Goal: Navigation & Orientation: Find specific page/section

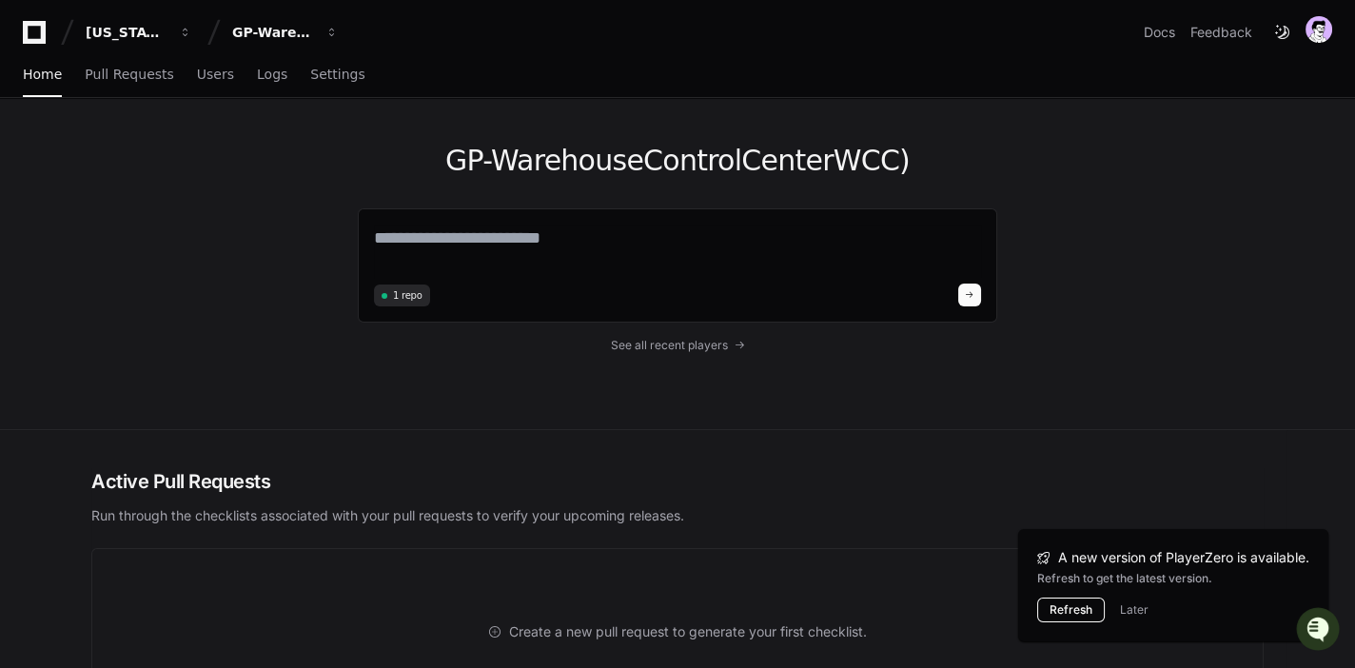
click at [1075, 607] on button "Refresh" at bounding box center [1071, 610] width 68 height 25
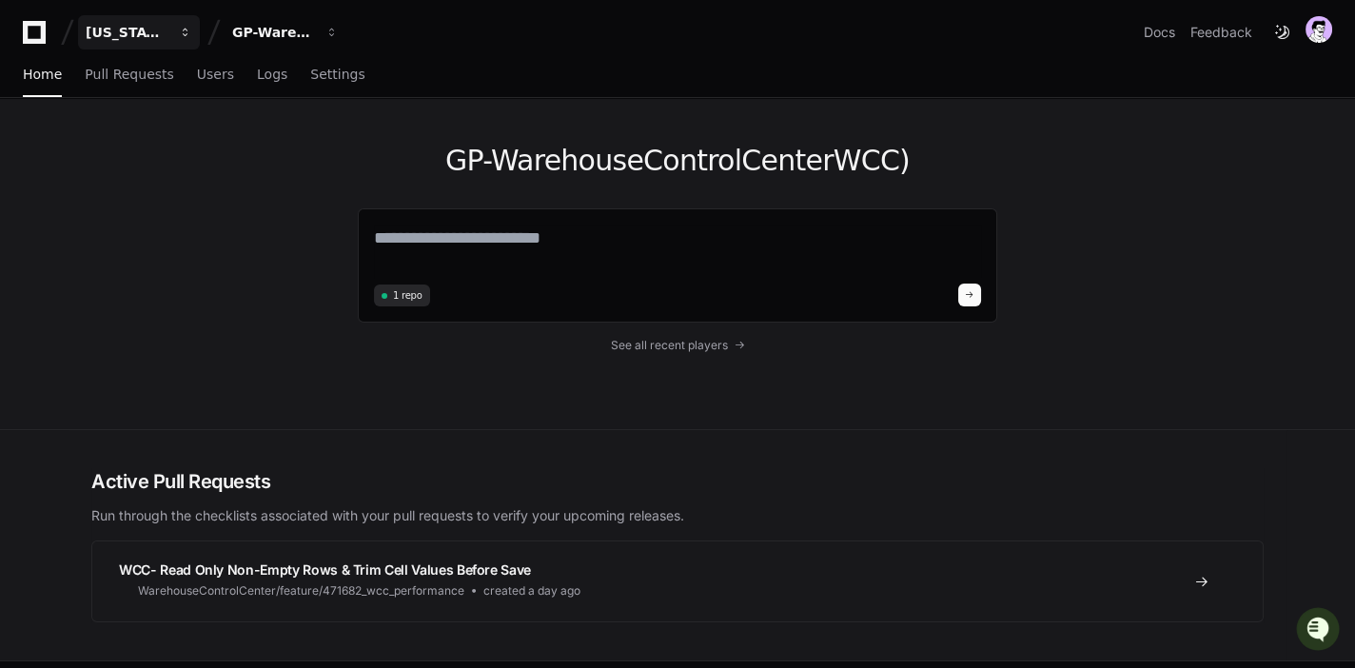
click at [129, 21] on button "[US_STATE] Pacific" at bounding box center [139, 32] width 122 height 34
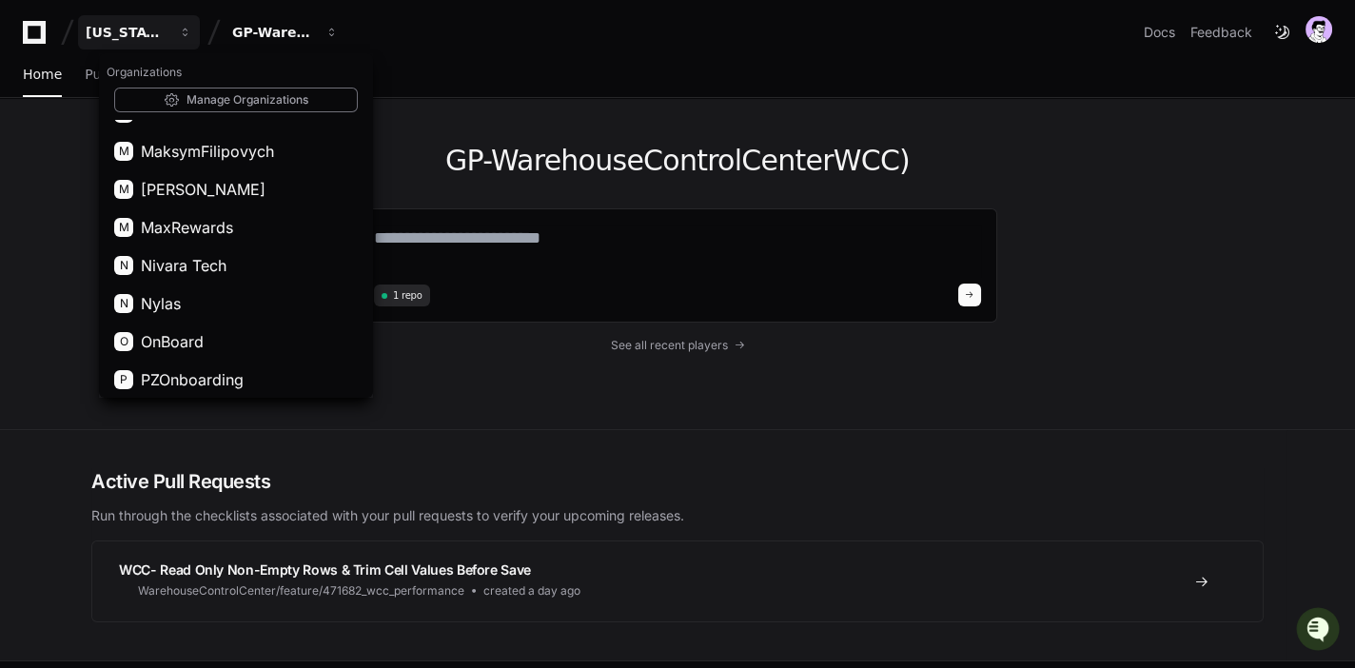
scroll to position [1840, 0]
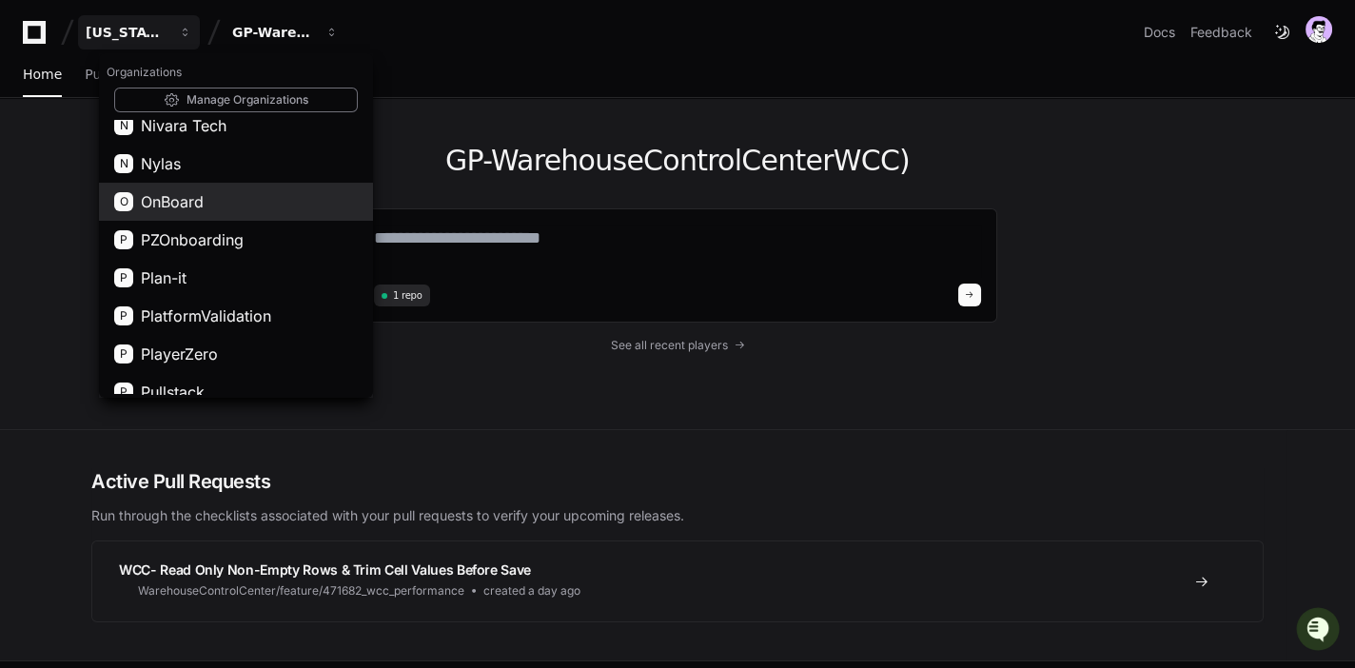
click at [221, 196] on button "O OnBoard" at bounding box center [236, 202] width 274 height 38
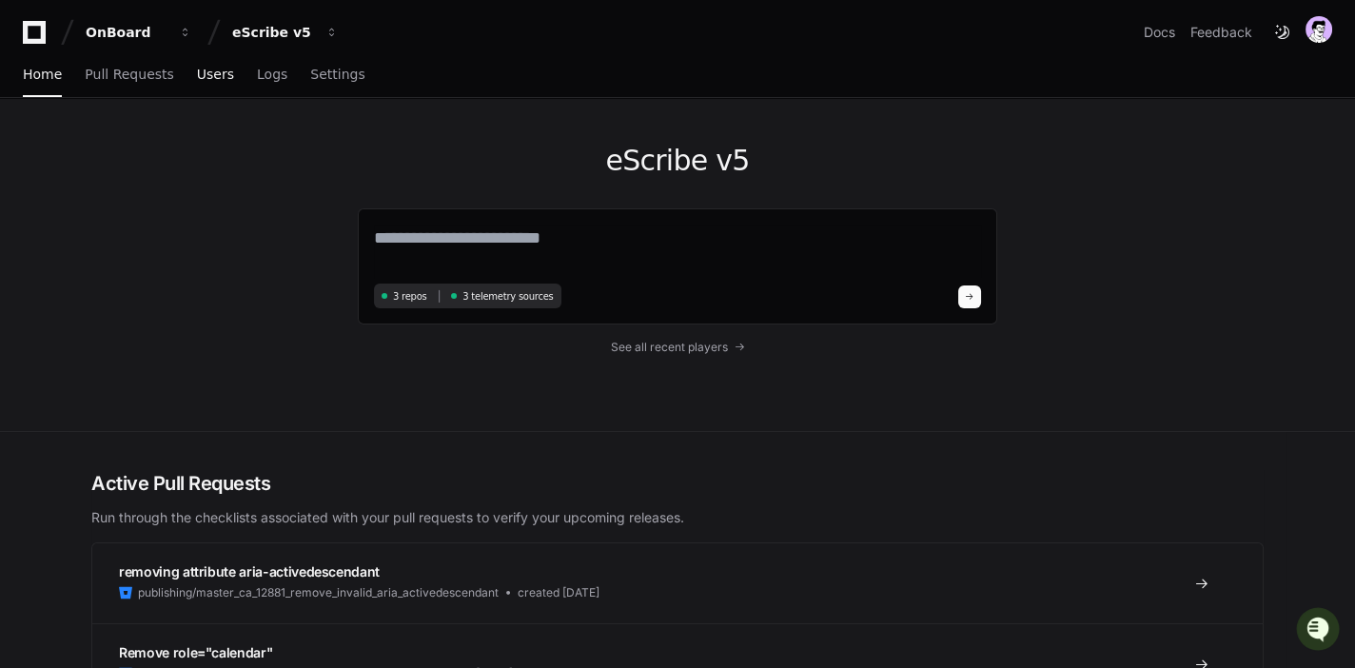
click at [197, 64] on link "Users" at bounding box center [215, 75] width 37 height 44
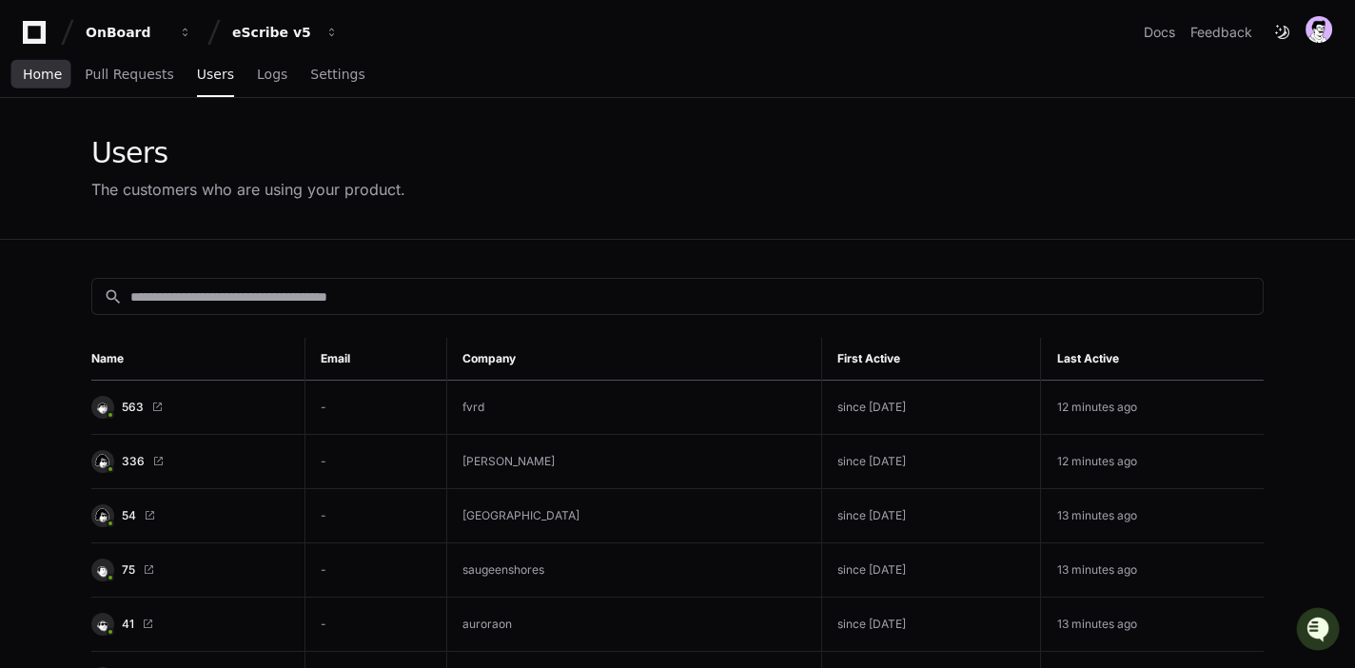
click at [34, 73] on span "Home" at bounding box center [42, 74] width 39 height 11
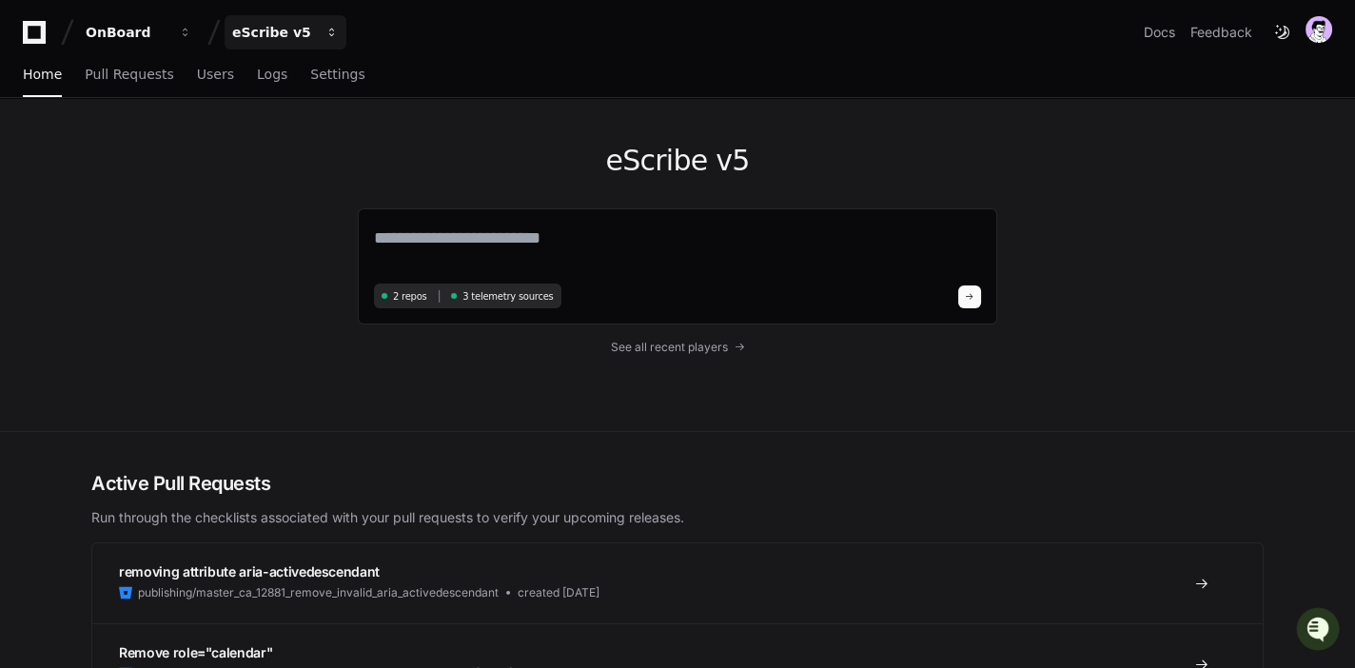
click at [251, 33] on div "eScribe v5" at bounding box center [273, 32] width 82 height 19
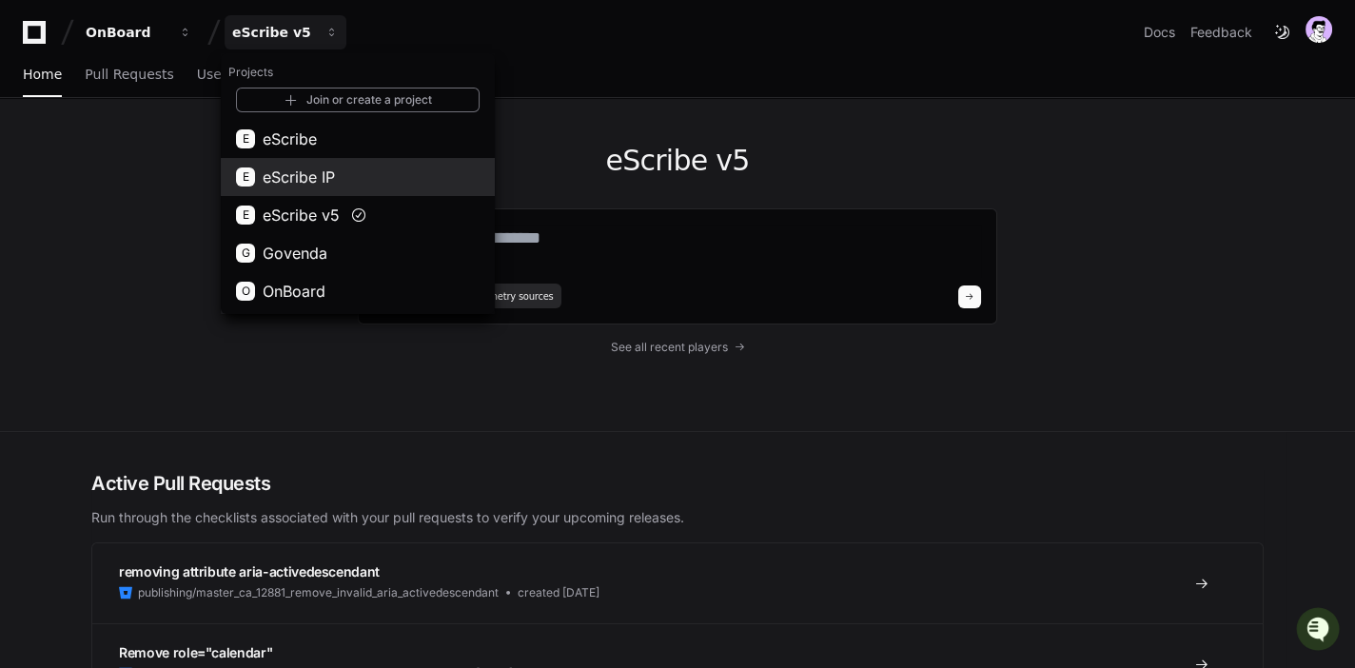
click at [305, 175] on span "eScribe IP" at bounding box center [299, 177] width 72 height 23
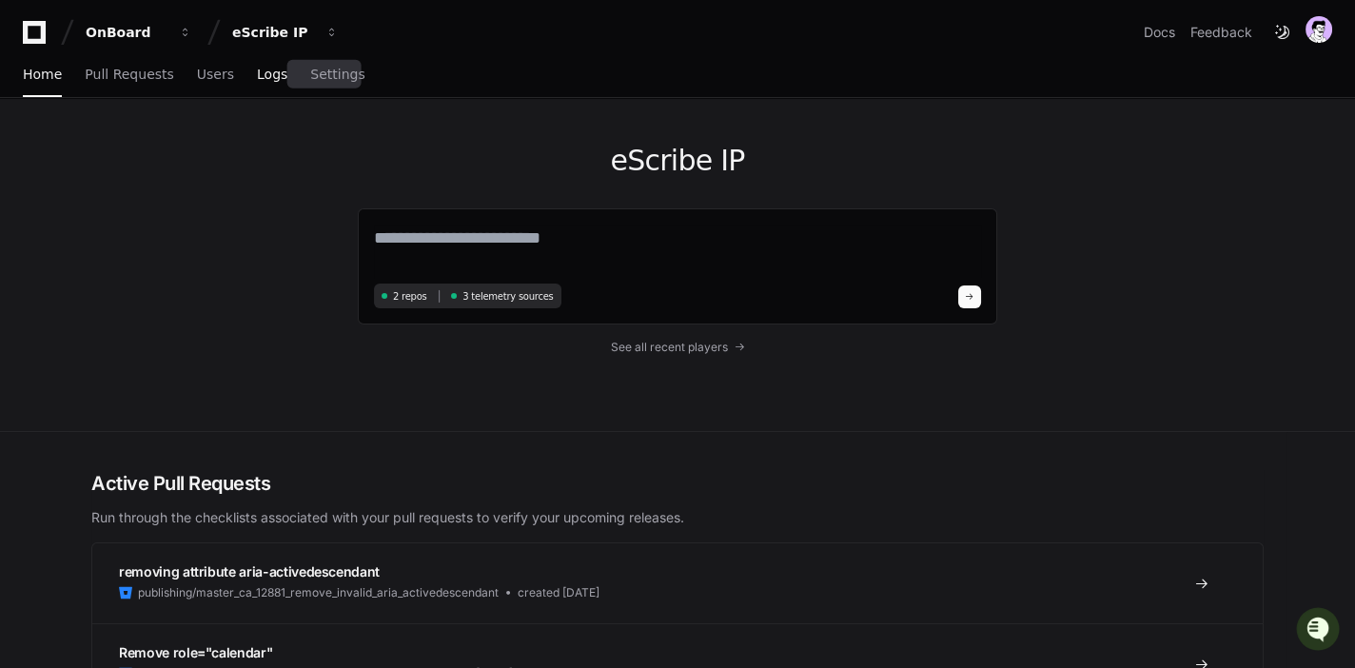
click at [261, 79] on span "Logs" at bounding box center [272, 74] width 30 height 11
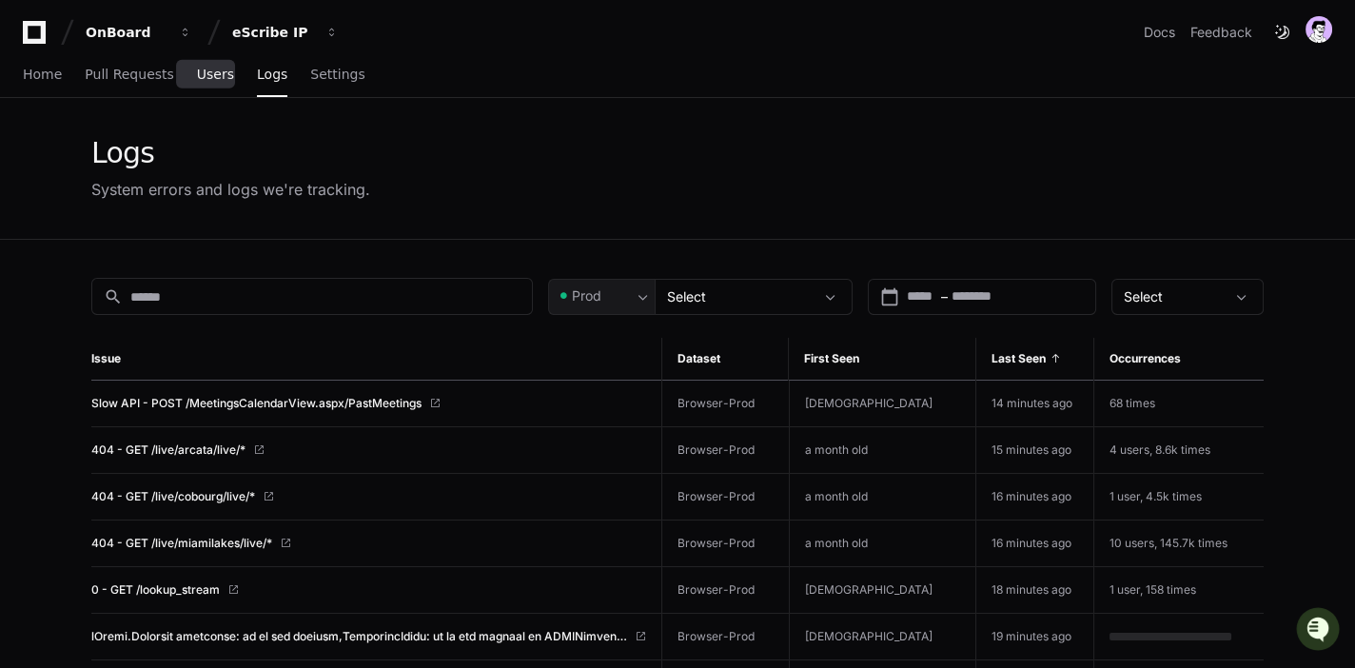
click at [217, 79] on span "Users" at bounding box center [215, 74] width 37 height 11
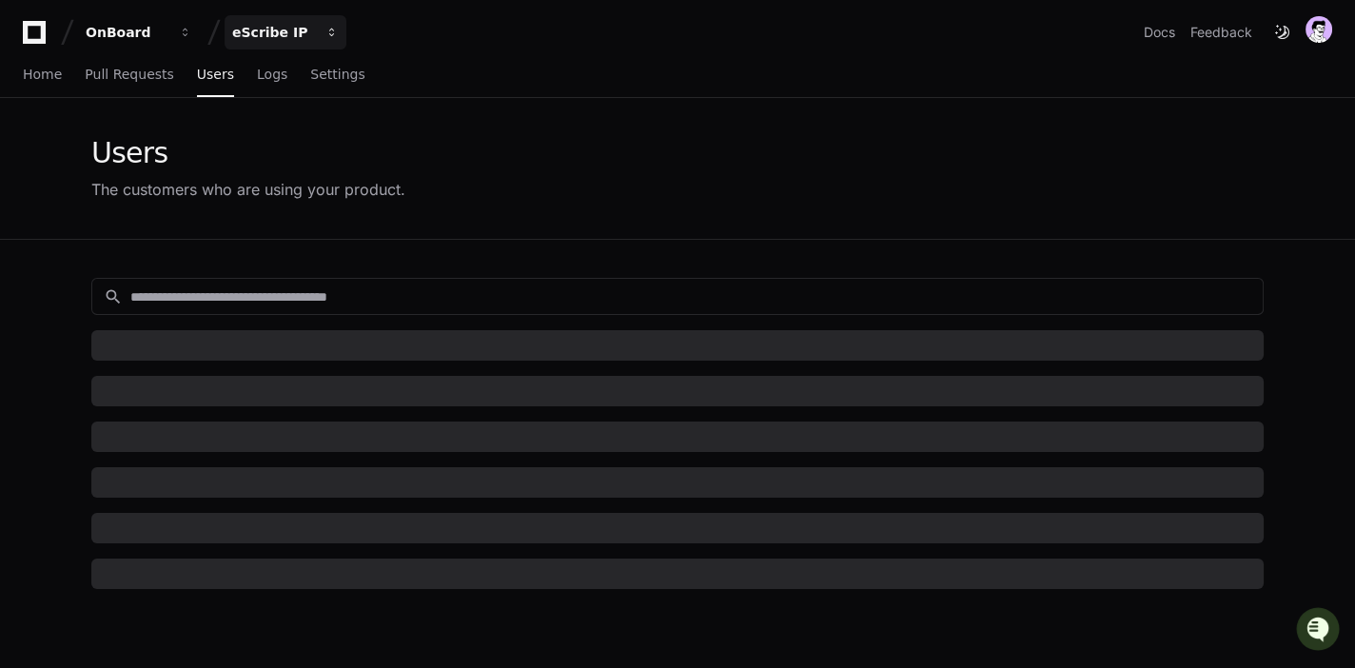
click at [289, 33] on div "eScribe IP" at bounding box center [273, 32] width 82 height 19
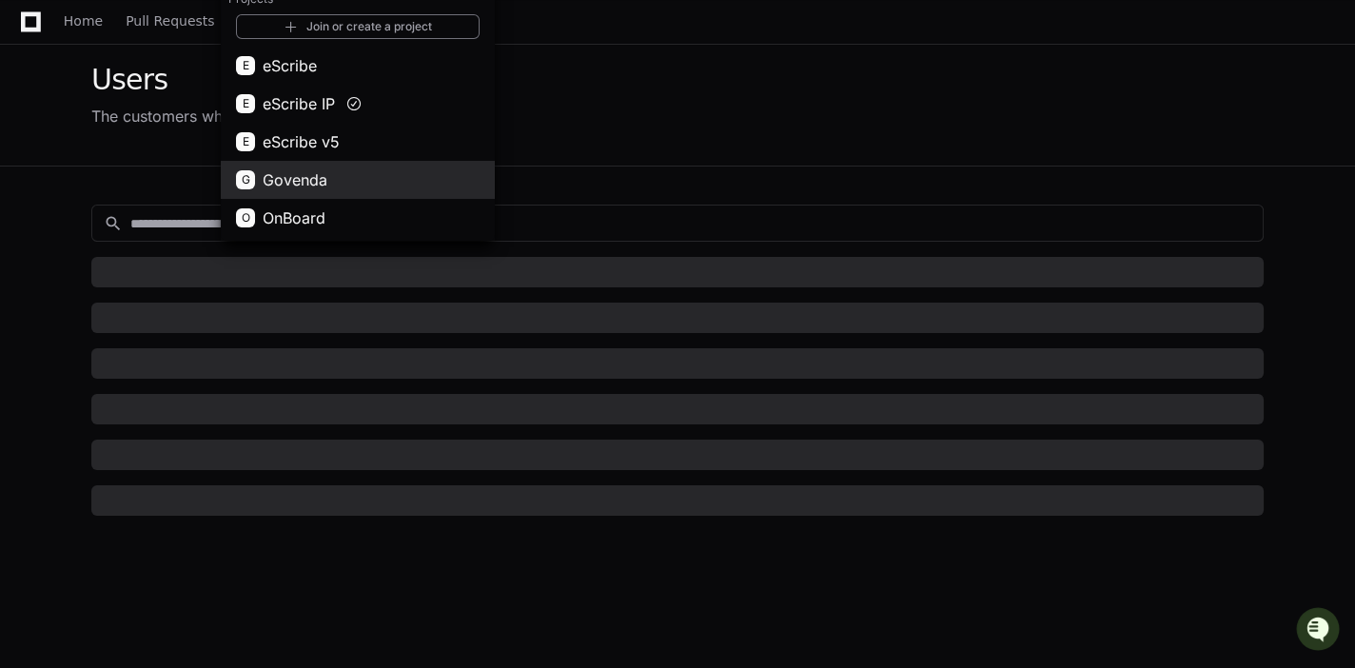
scroll to position [20, 0]
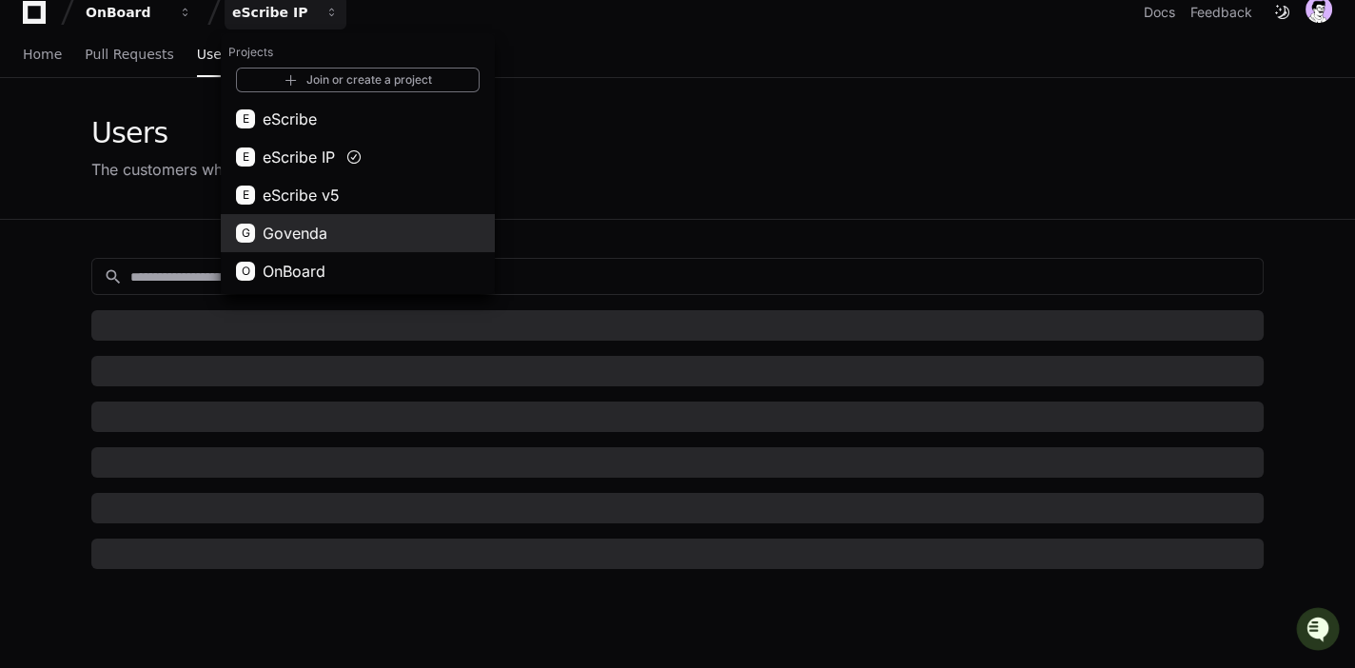
click at [304, 241] on span "Govenda" at bounding box center [295, 233] width 65 height 23
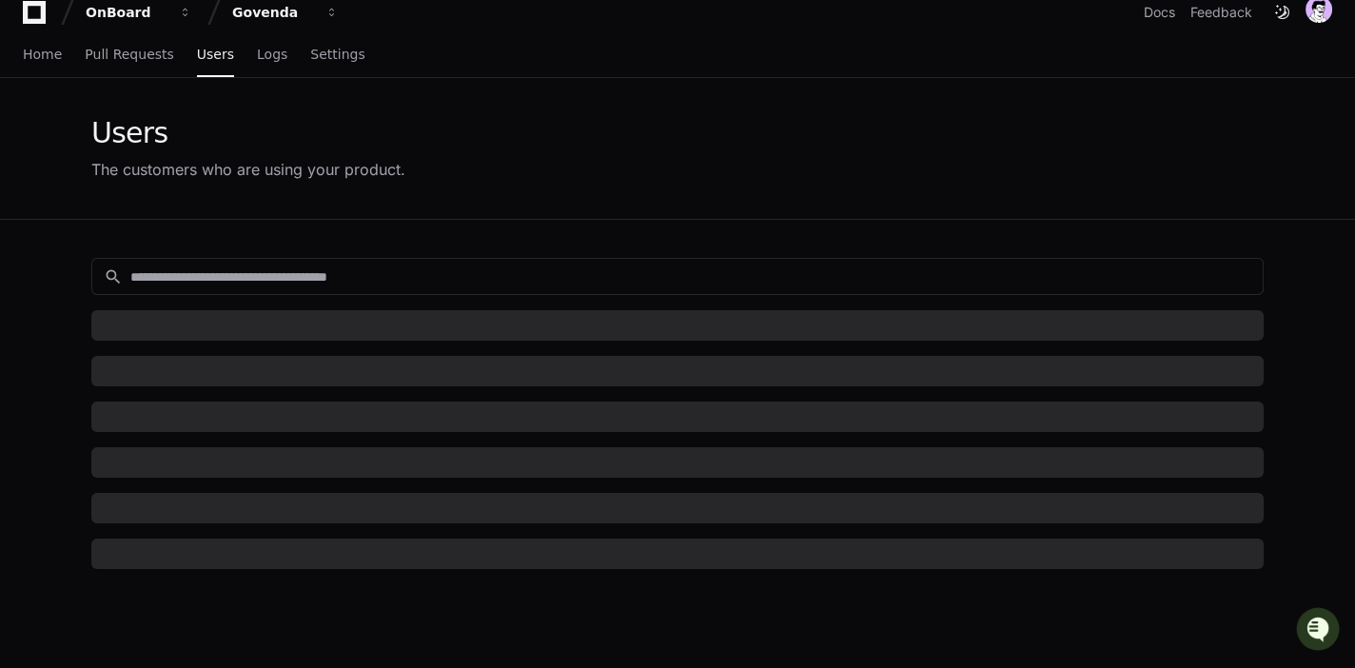
scroll to position [0, 0]
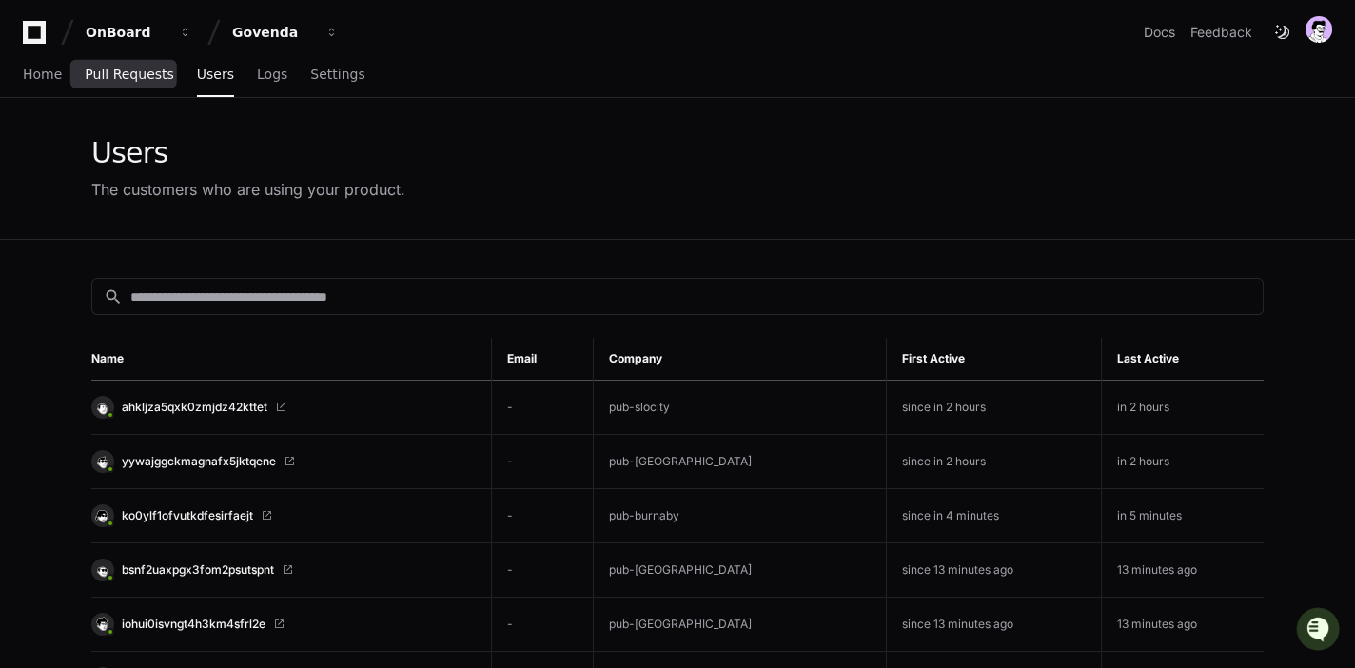
click at [125, 74] on span "Pull Requests" at bounding box center [129, 74] width 88 height 11
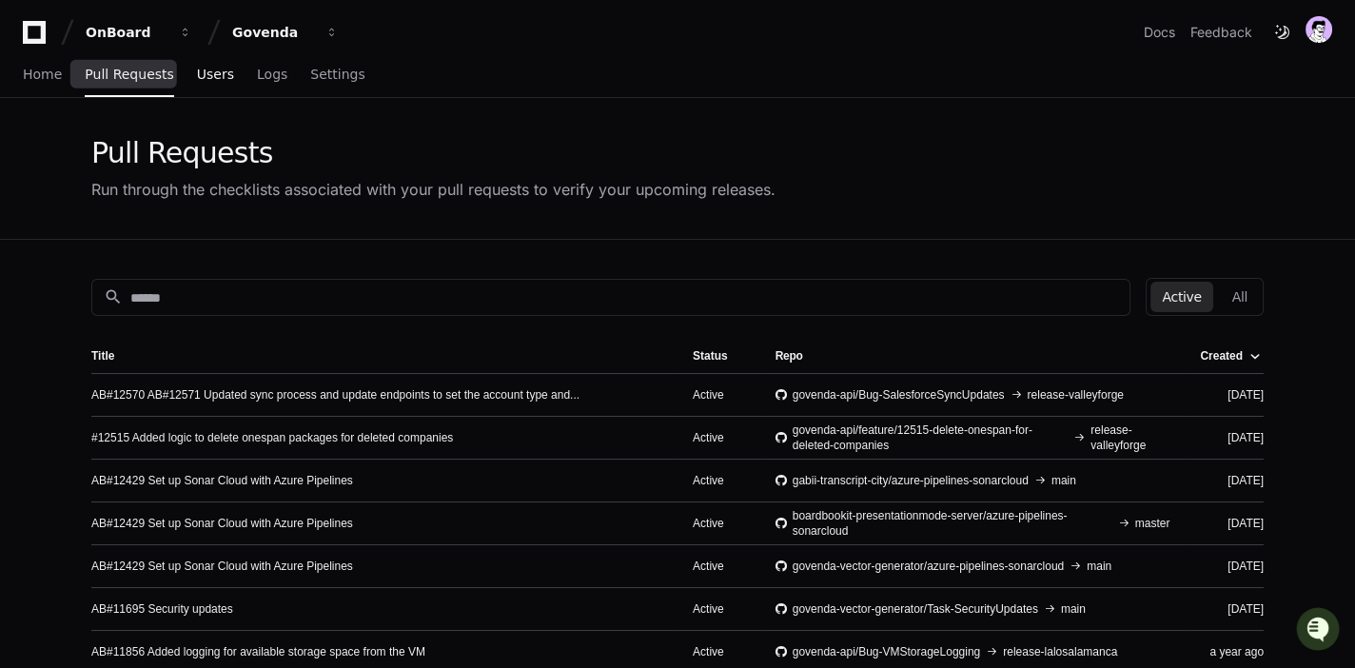
click at [197, 74] on span "Users" at bounding box center [215, 74] width 37 height 11
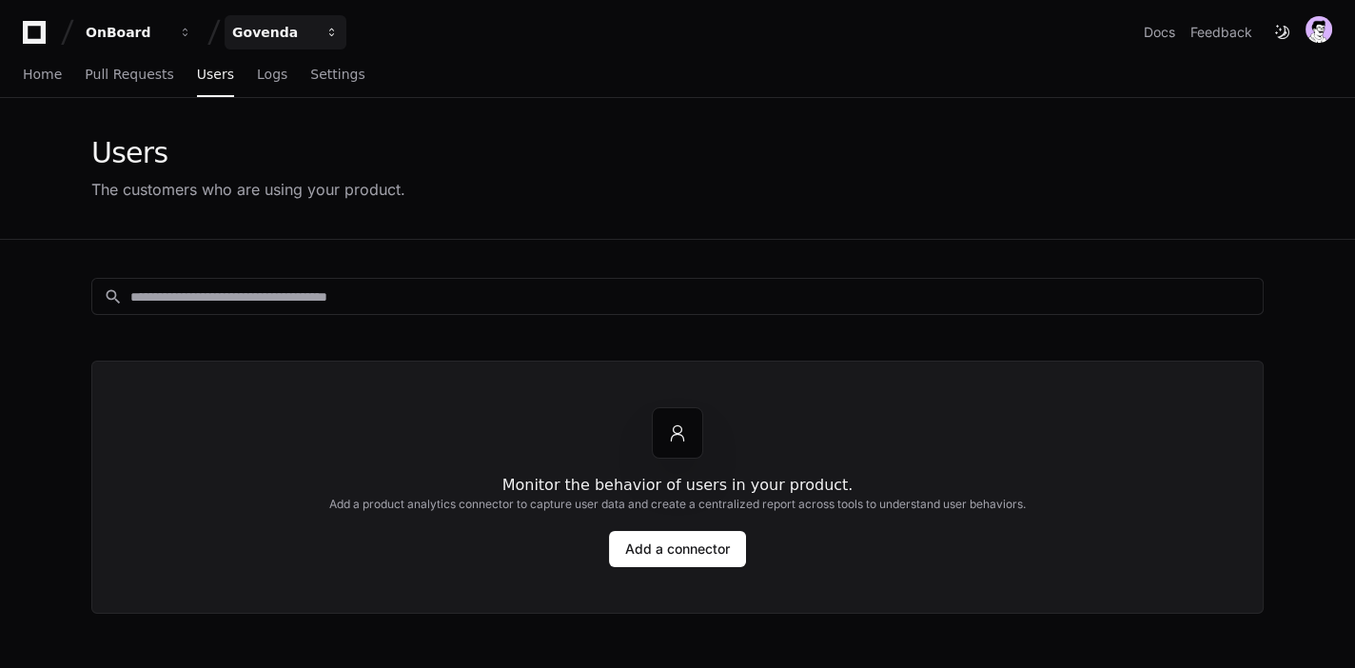
click at [293, 43] on button "Govenda" at bounding box center [286, 32] width 122 height 34
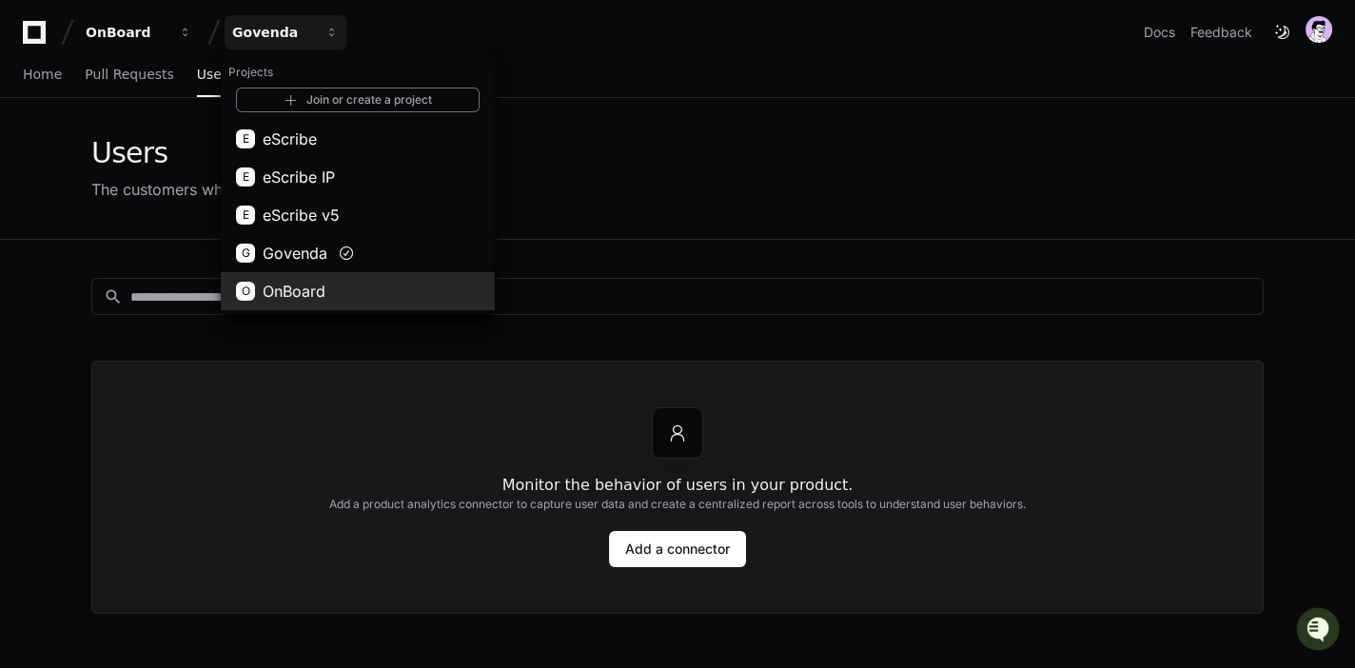
click at [299, 297] on span "OnBoard" at bounding box center [294, 291] width 63 height 23
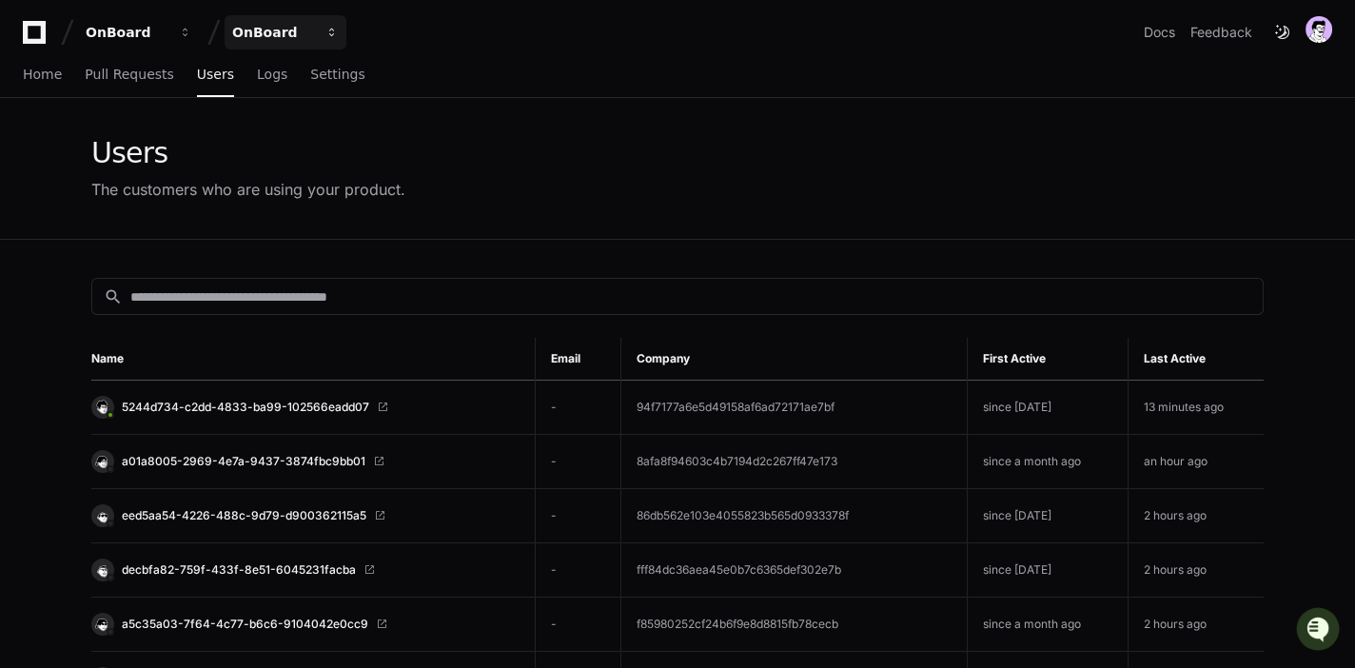
click at [246, 29] on div "OnBoard" at bounding box center [273, 32] width 82 height 19
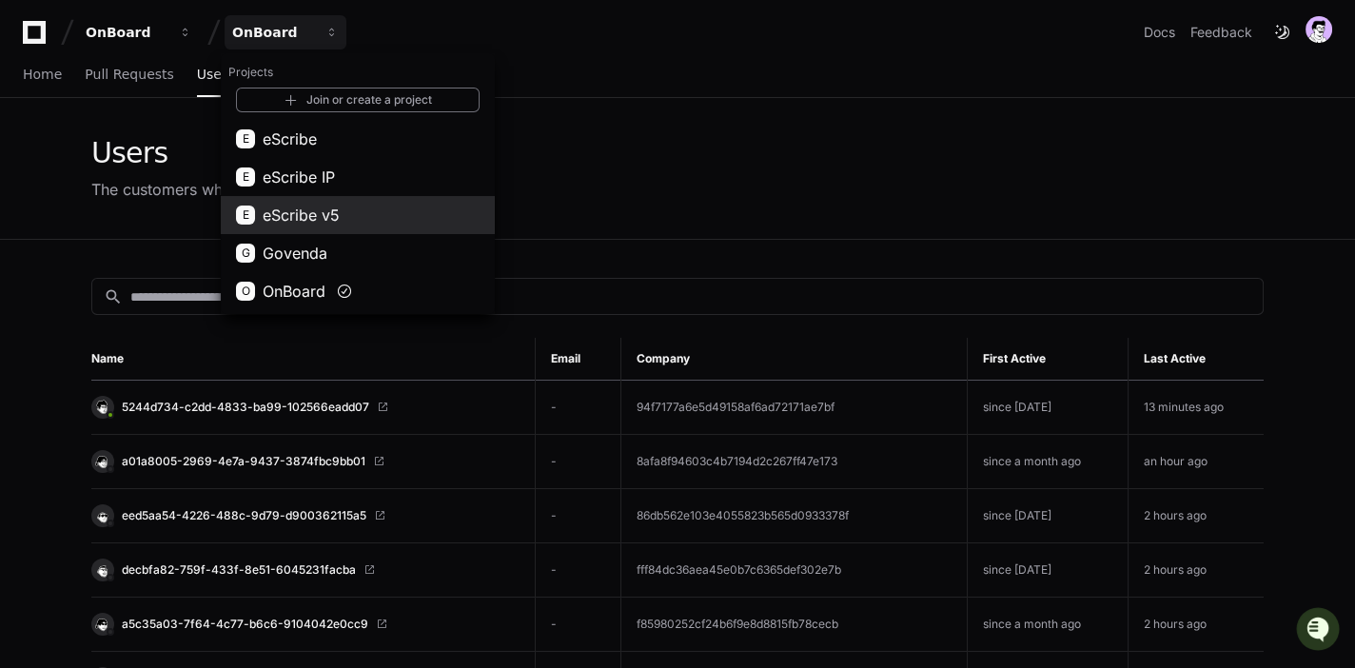
click at [316, 221] on span "eScribe v5" at bounding box center [301, 215] width 77 height 23
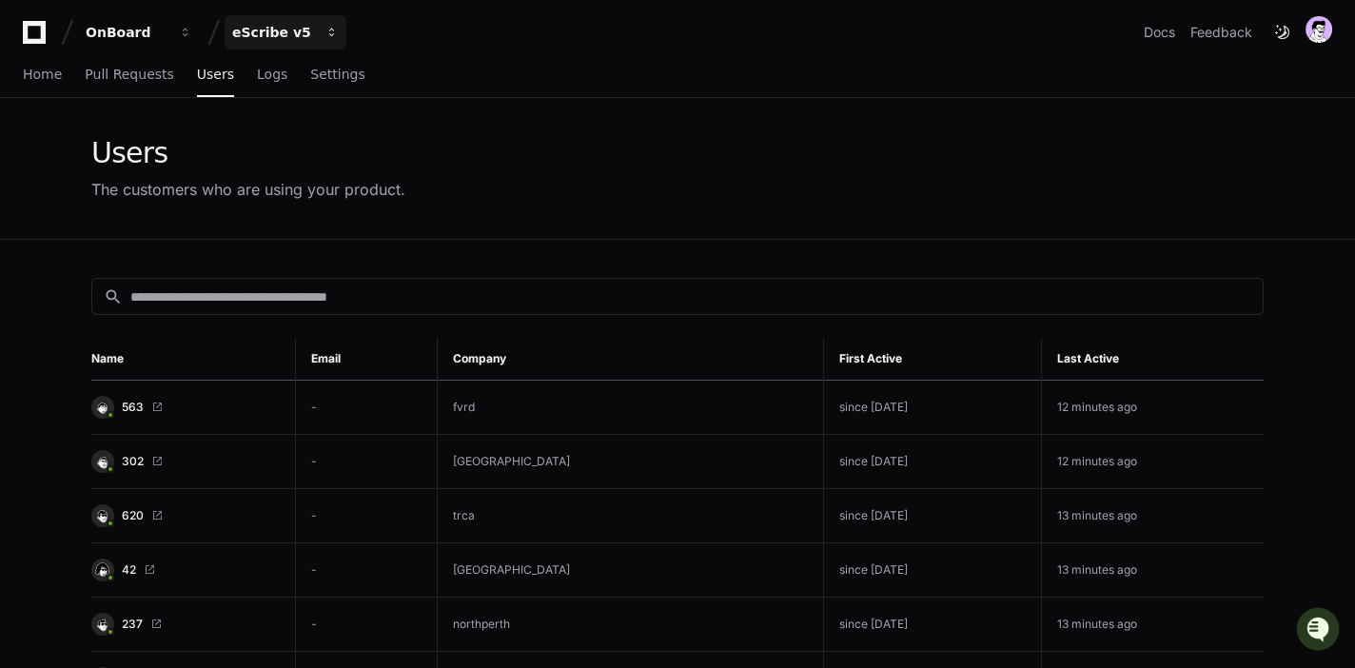
click at [254, 29] on div "eScribe v5" at bounding box center [273, 32] width 82 height 19
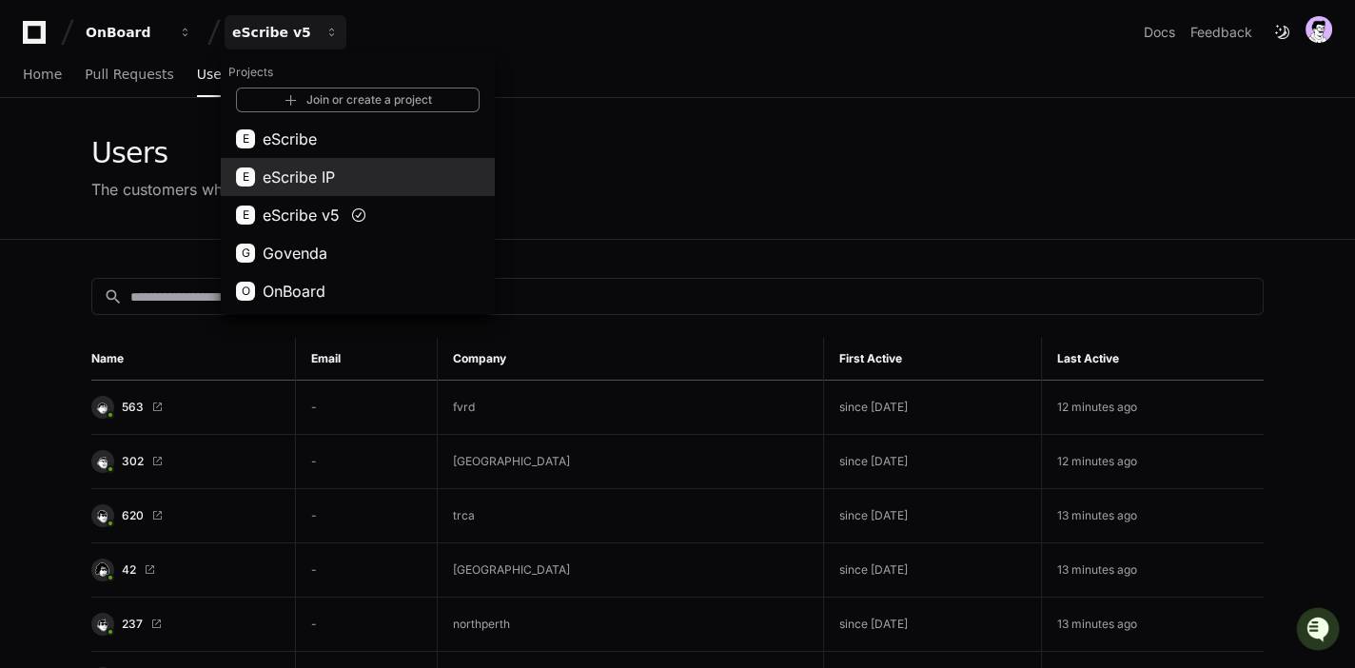
click at [304, 167] on span "eScribe IP" at bounding box center [299, 177] width 72 height 23
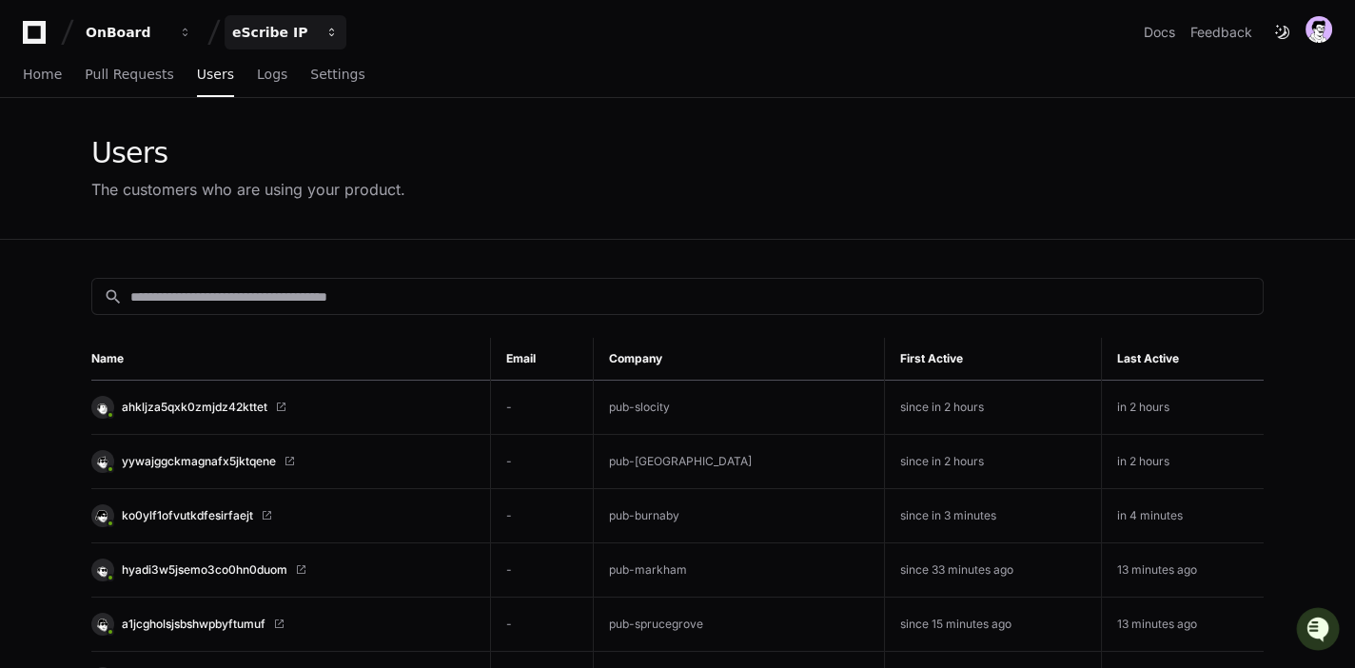
click at [258, 29] on div "eScribe IP" at bounding box center [273, 32] width 82 height 19
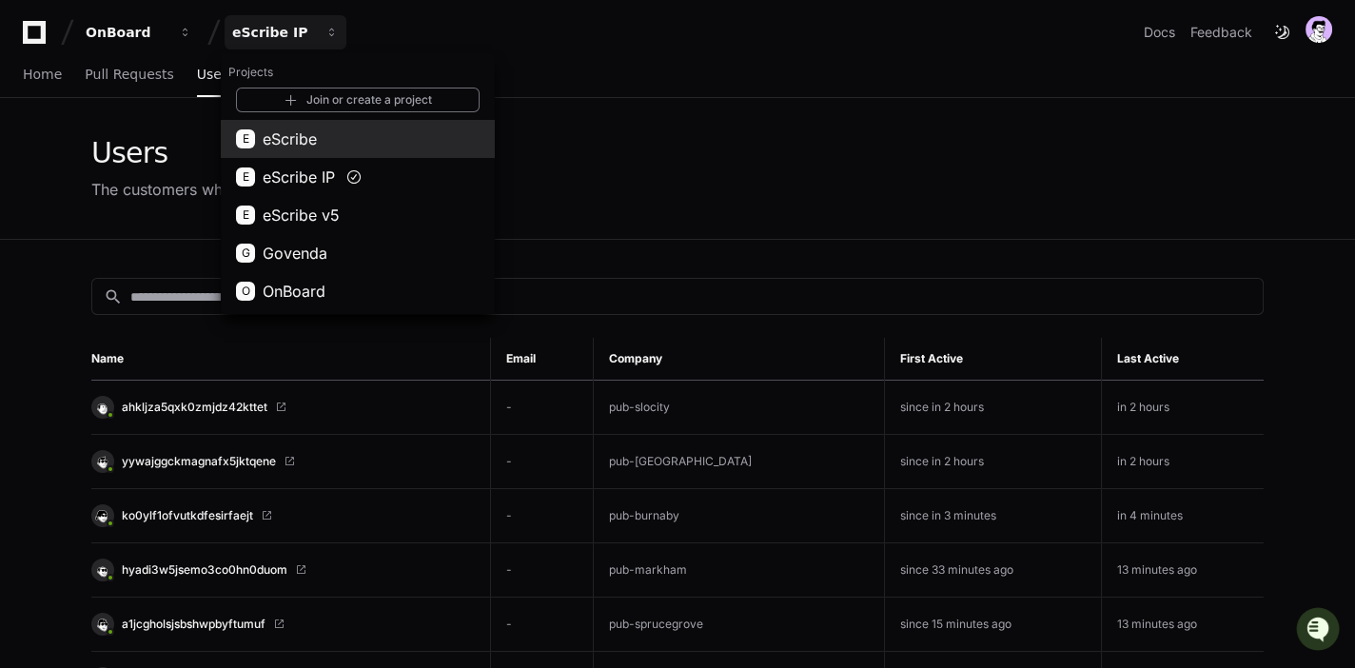
click at [306, 136] on span "eScribe" at bounding box center [290, 138] width 54 height 23
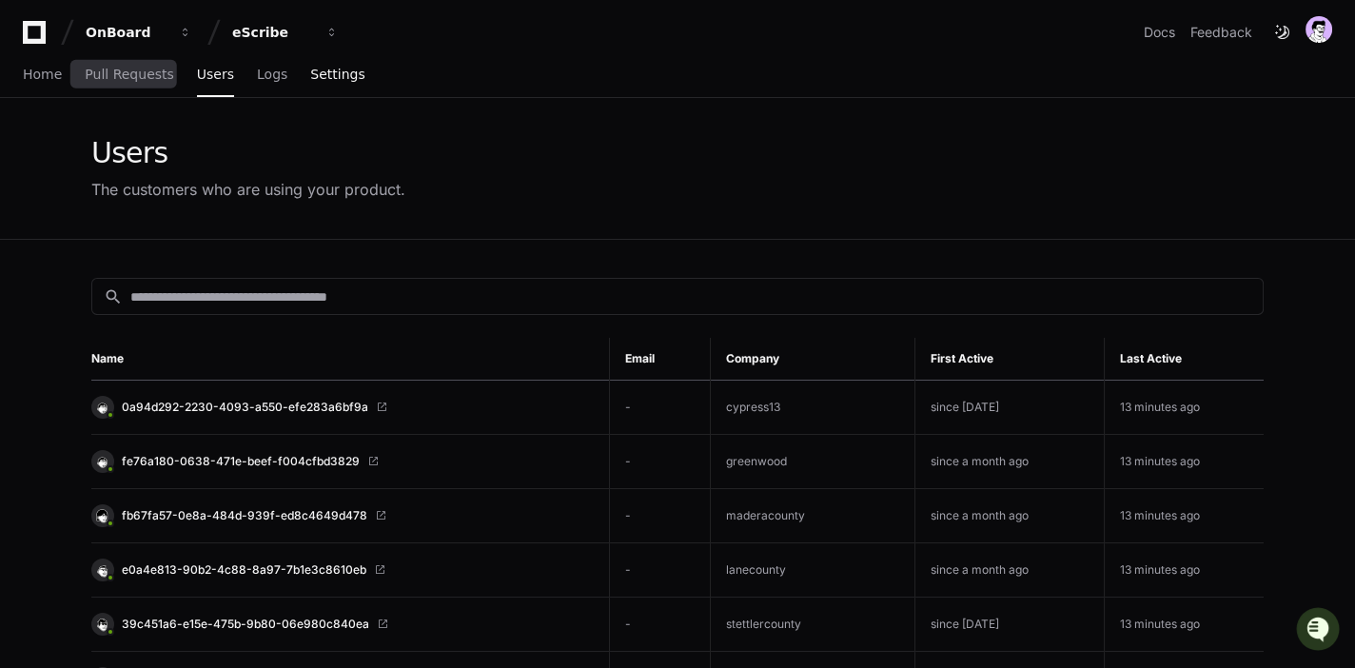
click at [343, 93] on link "Settings" at bounding box center [337, 75] width 54 height 44
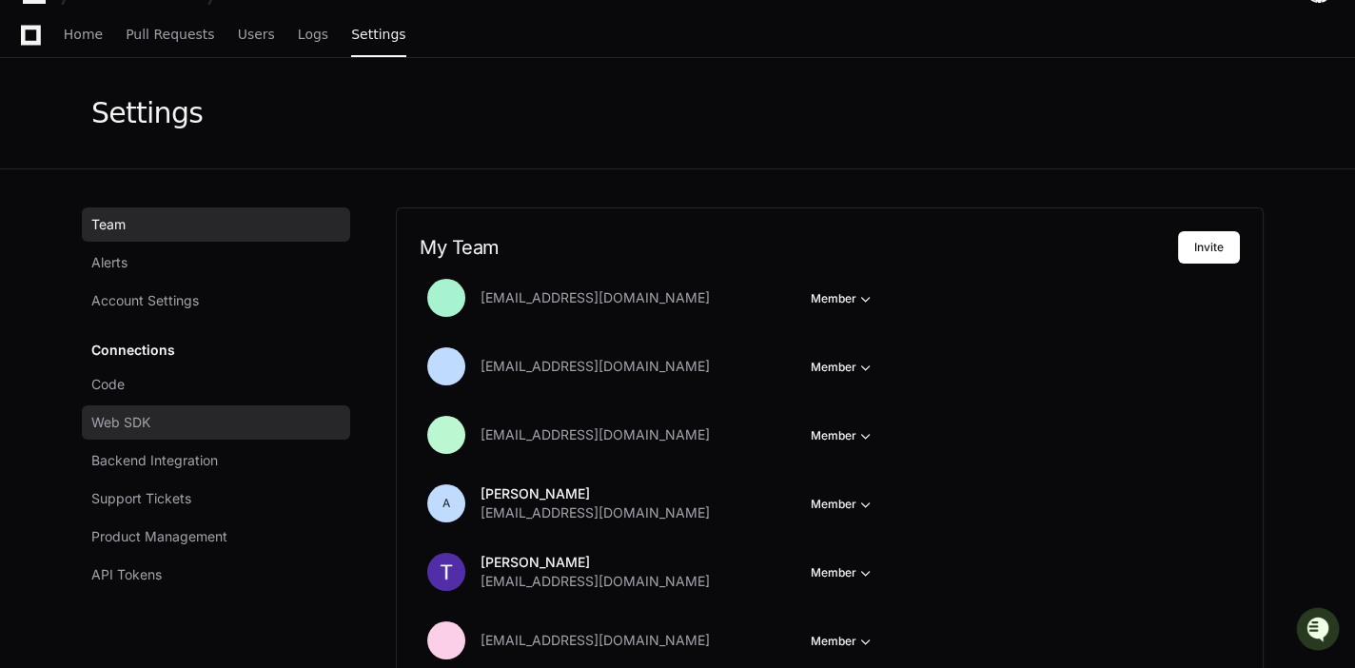
scroll to position [63, 0]
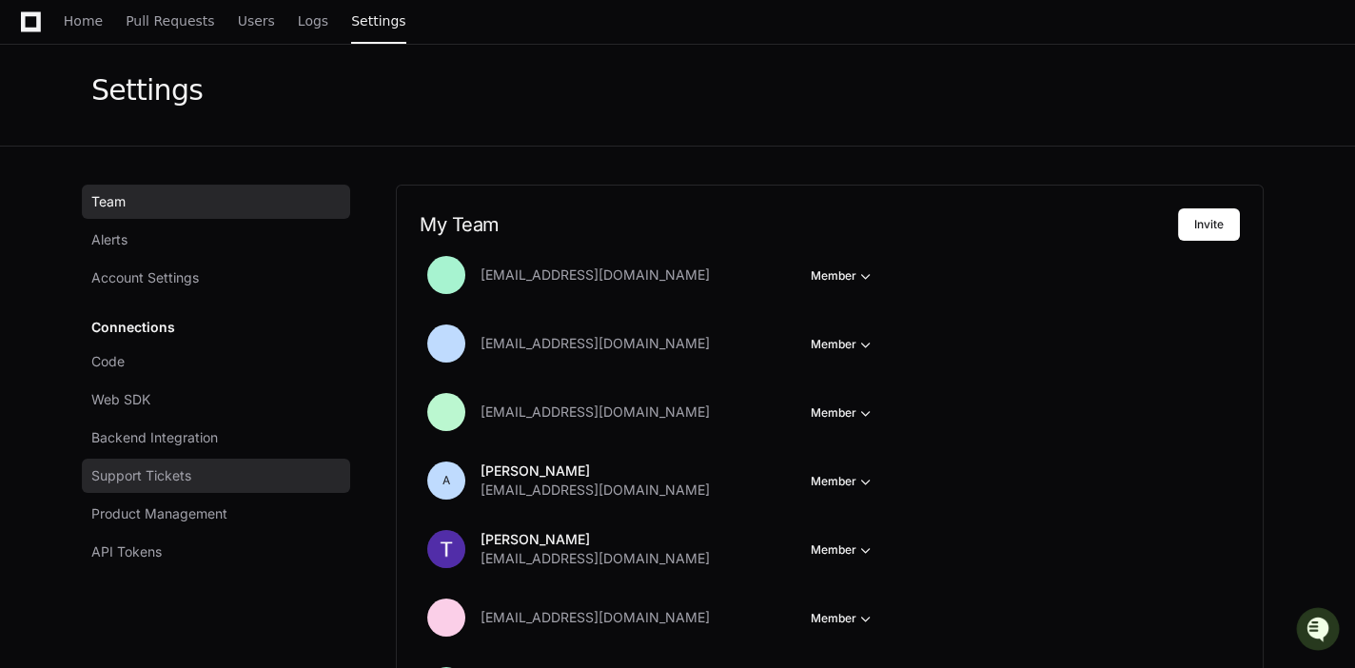
click at [139, 461] on link "Support Tickets" at bounding box center [216, 476] width 268 height 34
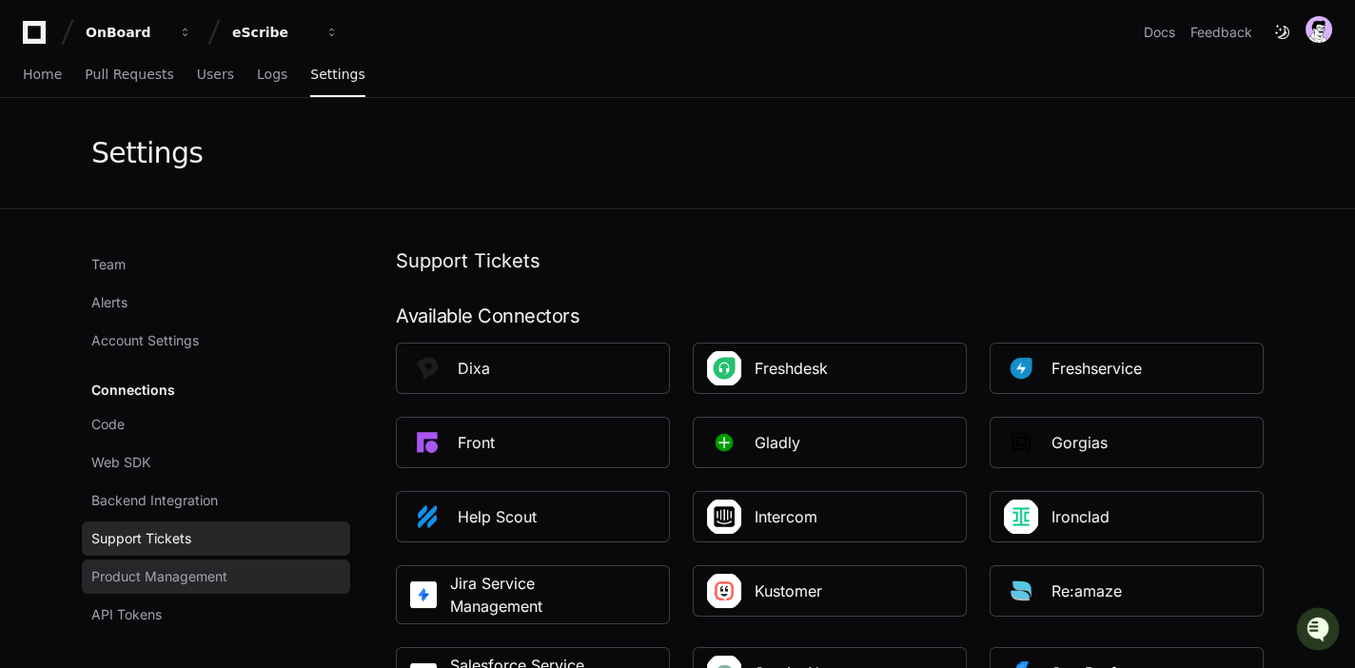
click at [152, 583] on span "Product Management" at bounding box center [159, 576] width 136 height 19
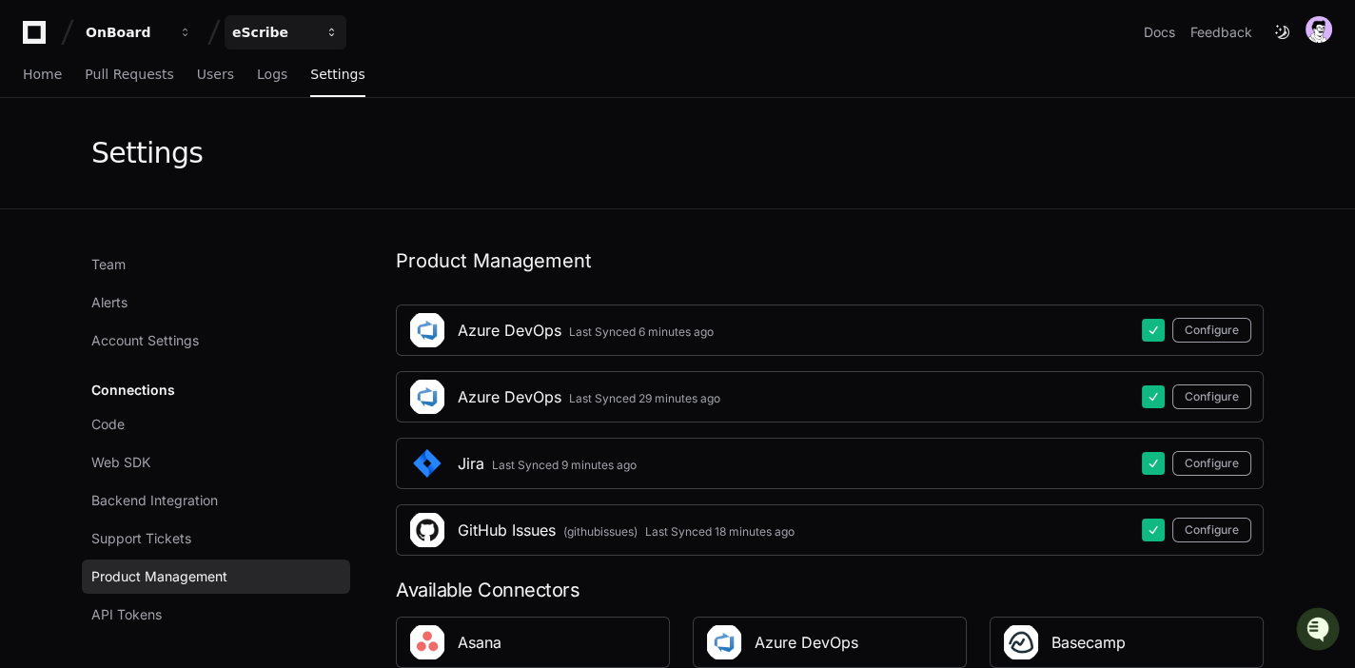
click at [281, 22] on button "eScribe" at bounding box center [286, 32] width 122 height 34
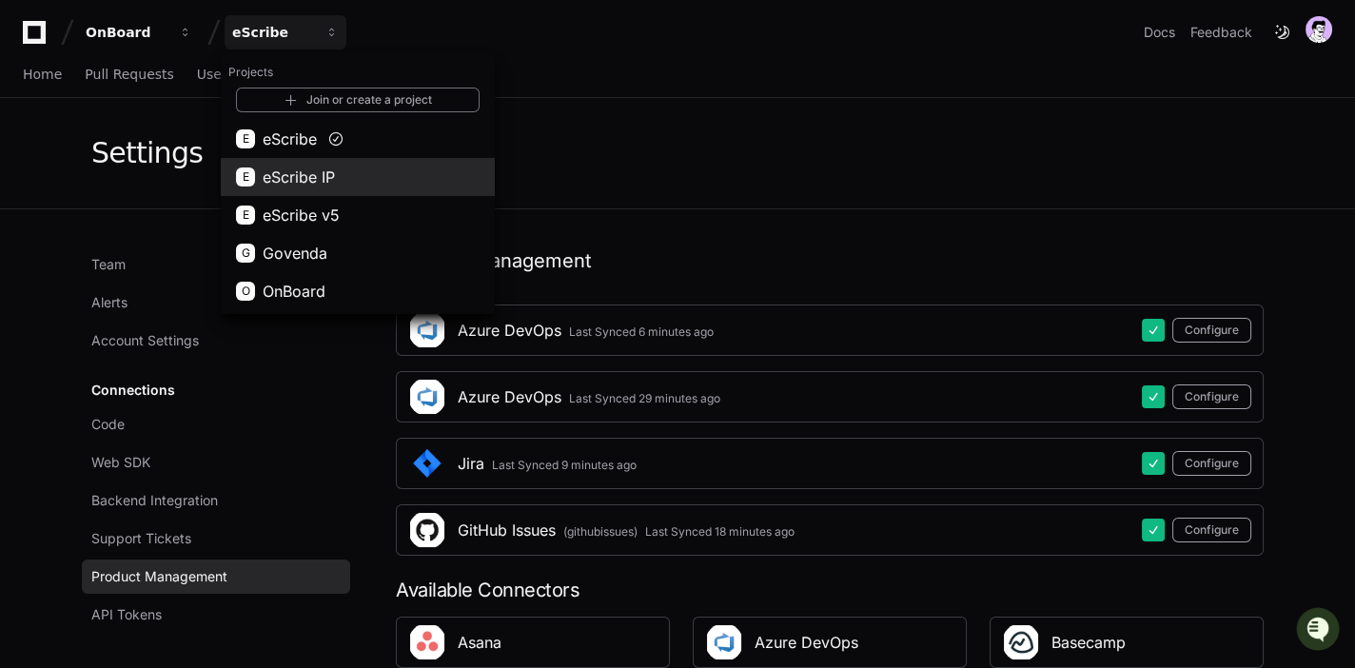
click at [327, 180] on span "eScribe IP" at bounding box center [299, 177] width 72 height 23
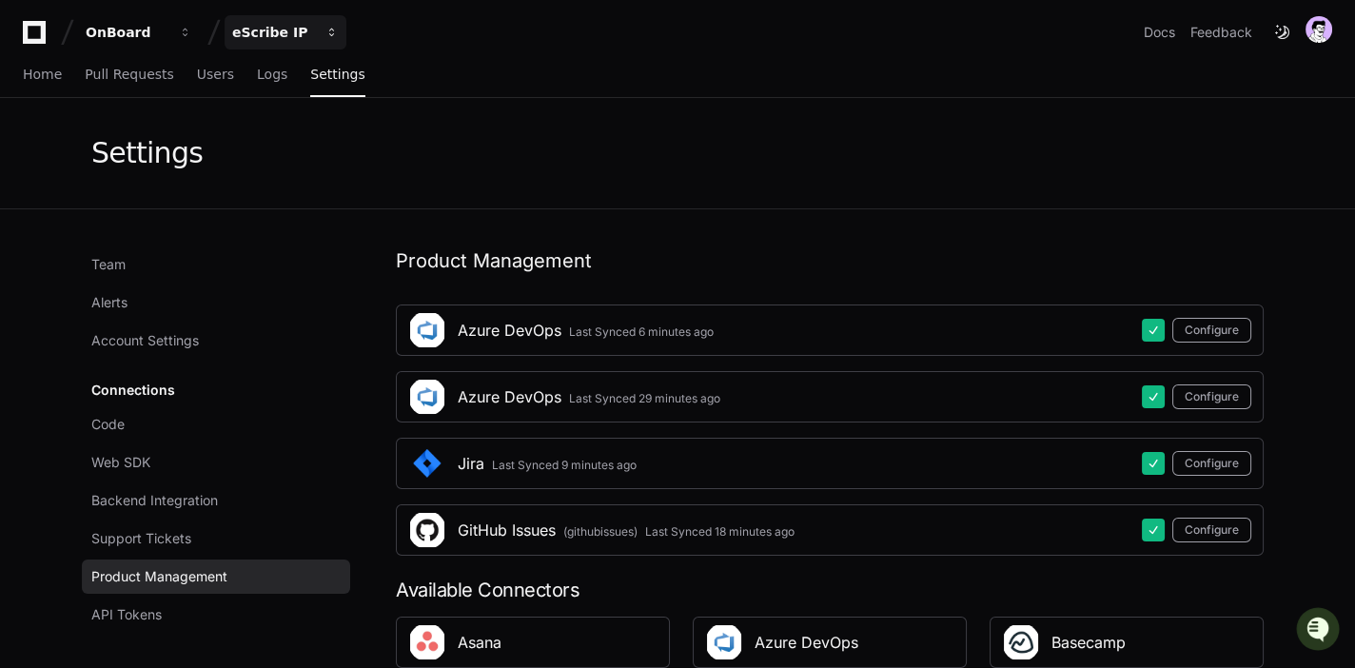
click at [301, 35] on div "eScribe IP" at bounding box center [273, 32] width 82 height 19
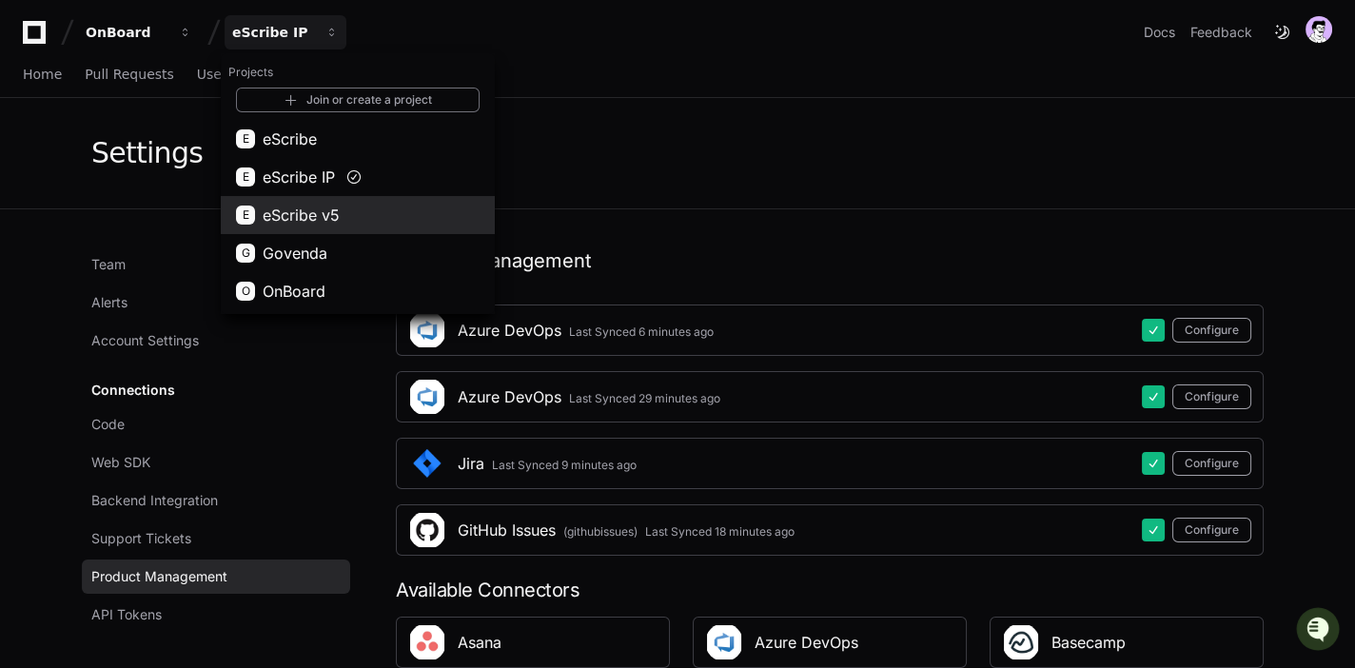
click at [311, 204] on span "eScribe v5" at bounding box center [301, 215] width 77 height 23
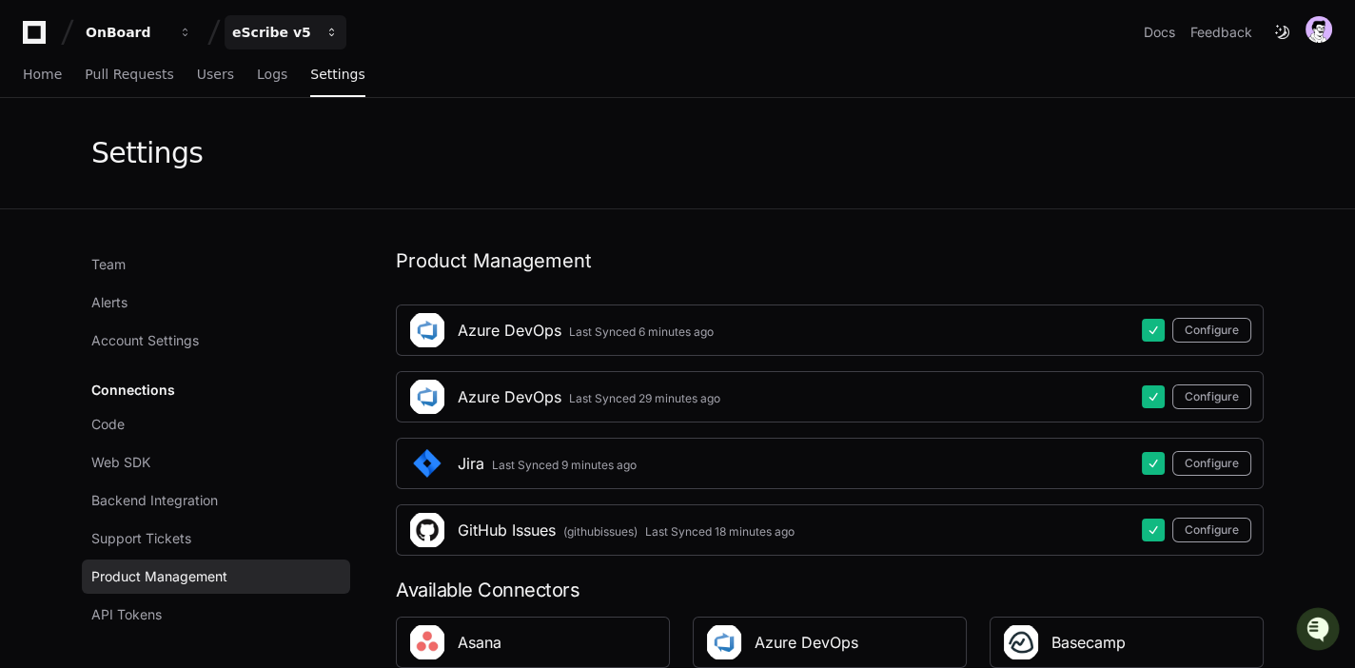
click at [290, 37] on div "eScribe v5" at bounding box center [273, 32] width 82 height 19
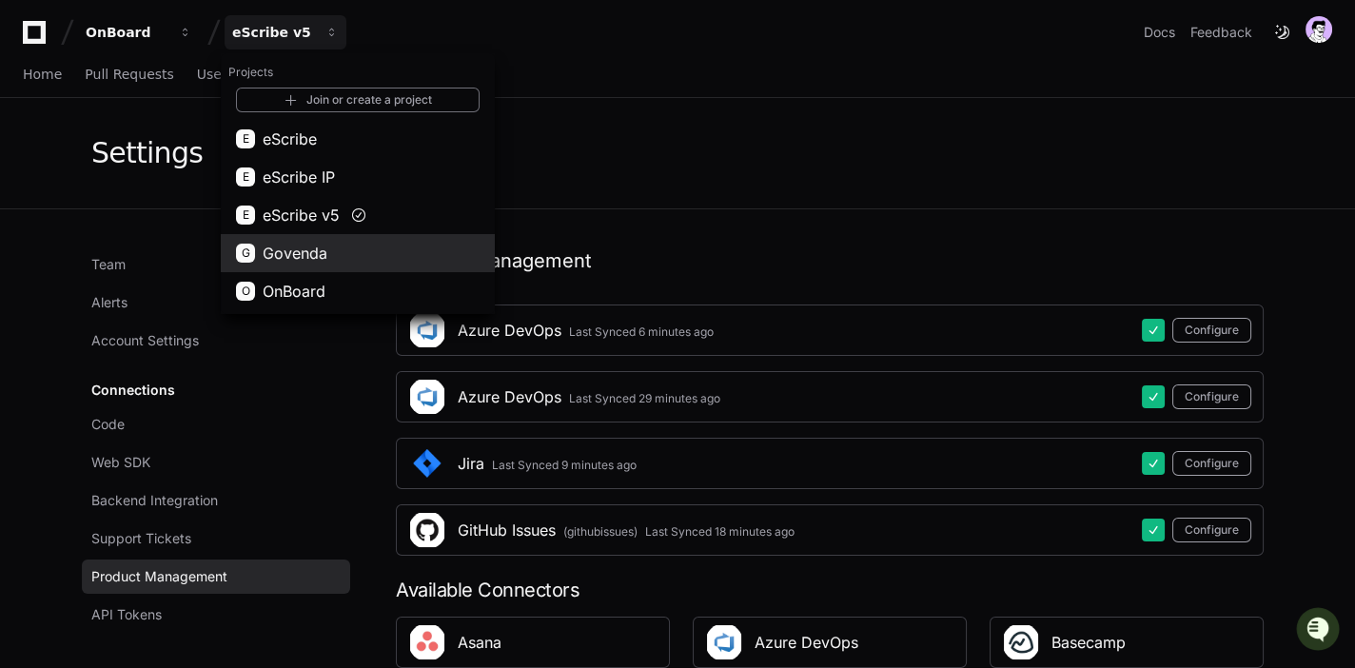
click at [298, 239] on button "G Govenda" at bounding box center [358, 253] width 274 height 38
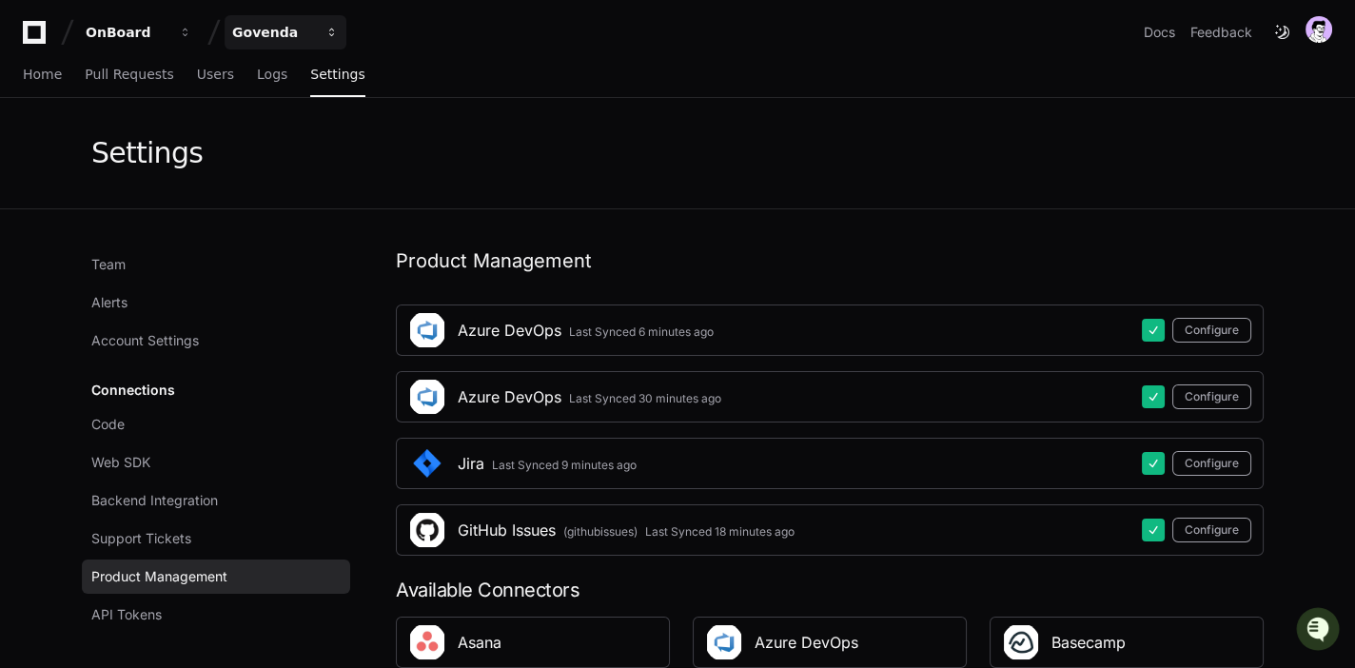
click at [287, 28] on div "Govenda" at bounding box center [273, 32] width 82 height 19
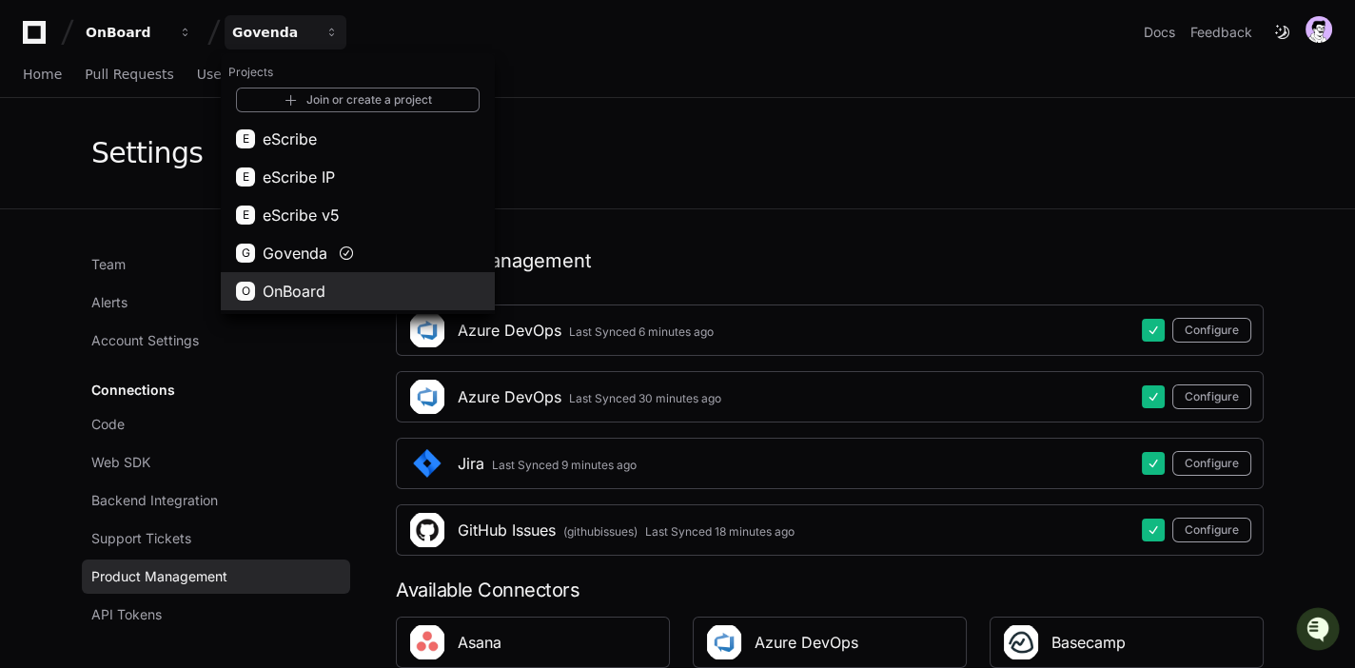
click at [287, 283] on span "OnBoard" at bounding box center [294, 291] width 63 height 23
